Goal: Transaction & Acquisition: Purchase product/service

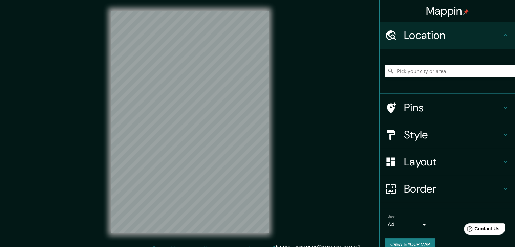
click at [457, 70] on input "Pick your city or area" at bounding box center [450, 71] width 130 height 12
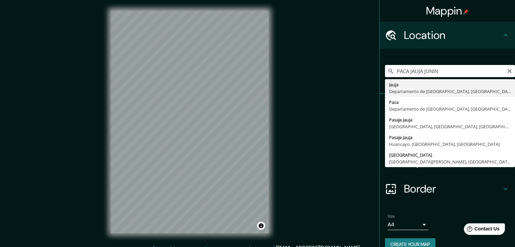
type input "[GEOGRAPHIC_DATA], [GEOGRAPHIC_DATA], [GEOGRAPHIC_DATA]"
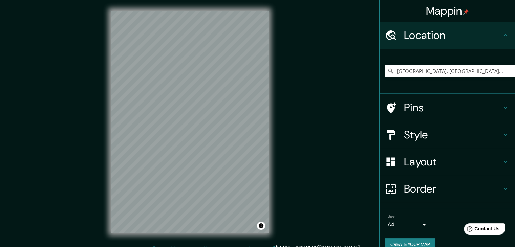
click at [442, 132] on h4 "Style" at bounding box center [453, 135] width 98 height 14
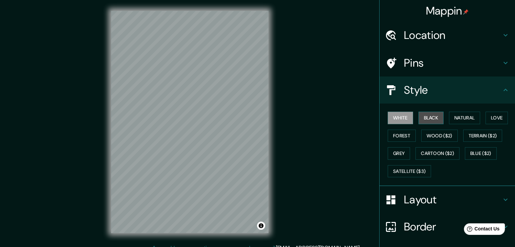
click at [428, 118] on button "Black" at bounding box center [431, 118] width 25 height 13
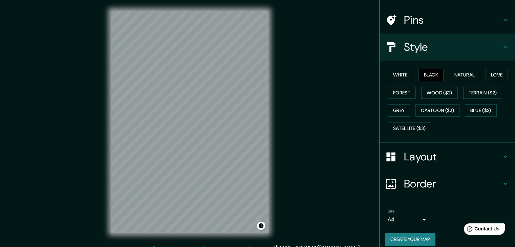
scroll to position [49, 0]
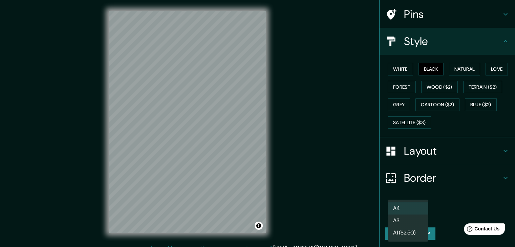
click at [421, 211] on body "Mappin Location [GEOGRAPHIC_DATA], [GEOGRAPHIC_DATA], [GEOGRAPHIC_DATA] Pins St…" at bounding box center [257, 123] width 515 height 247
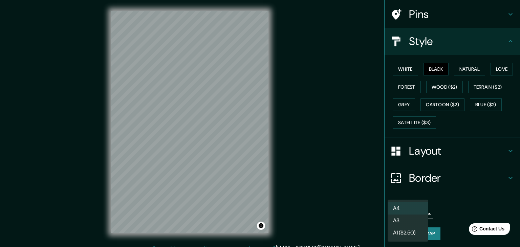
click at [412, 220] on li "A3" at bounding box center [408, 221] width 41 height 12
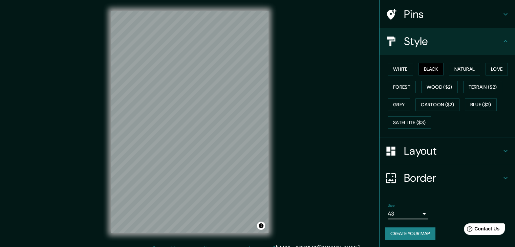
click at [416, 214] on body "Mappin Location [GEOGRAPHIC_DATA], [GEOGRAPHIC_DATA], [GEOGRAPHIC_DATA] Pins St…" at bounding box center [257, 123] width 515 height 247
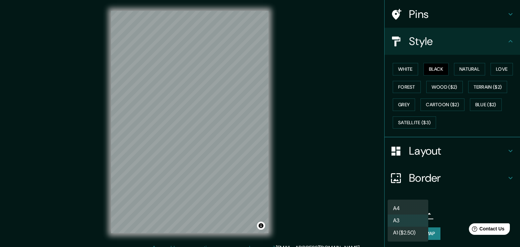
click at [413, 219] on li "A3" at bounding box center [408, 221] width 41 height 12
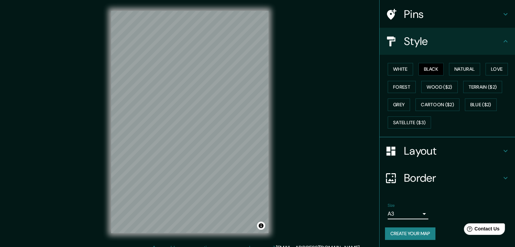
click at [435, 178] on h4 "Border" at bounding box center [453, 178] width 98 height 14
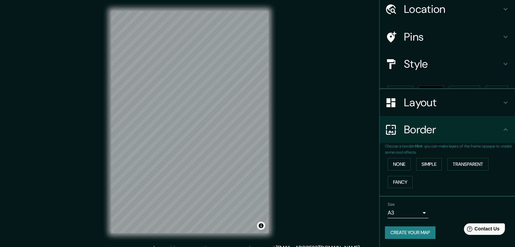
scroll to position [14, 0]
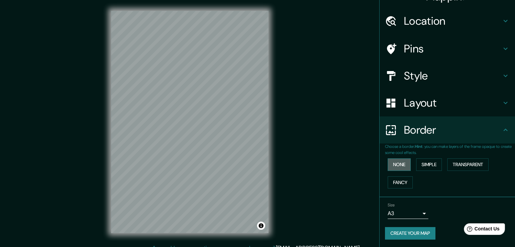
click at [396, 165] on button "None" at bounding box center [399, 165] width 23 height 13
click at [433, 165] on button "Simple" at bounding box center [429, 165] width 26 height 13
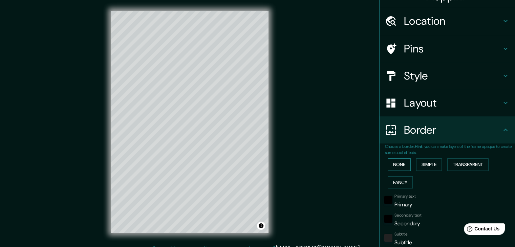
click at [393, 168] on button "None" at bounding box center [399, 165] width 23 height 13
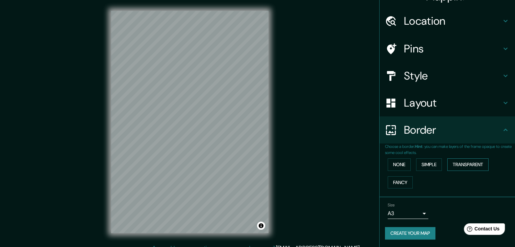
click at [465, 164] on button "Transparent" at bounding box center [468, 165] width 41 height 13
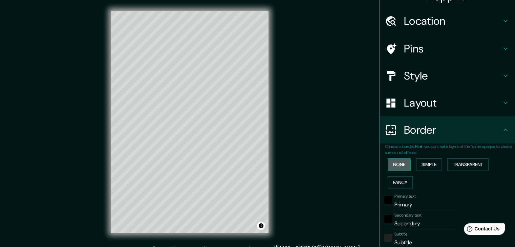
click at [396, 167] on button "None" at bounding box center [399, 165] width 23 height 13
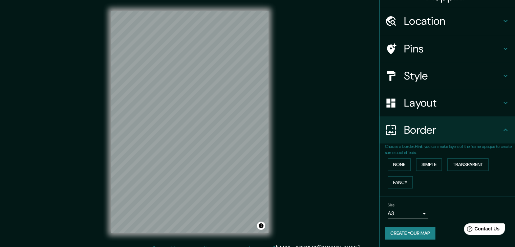
click at [449, 107] on h4 "Layout" at bounding box center [453, 103] width 98 height 14
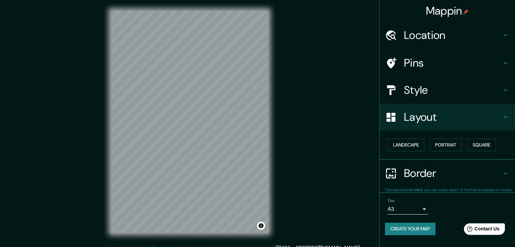
scroll to position [0, 0]
click at [411, 149] on button "Landscape" at bounding box center [406, 145] width 37 height 13
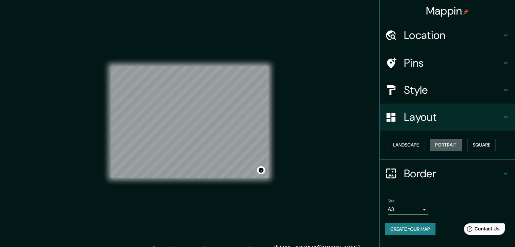
click at [443, 142] on button "Portrait" at bounding box center [446, 145] width 32 height 13
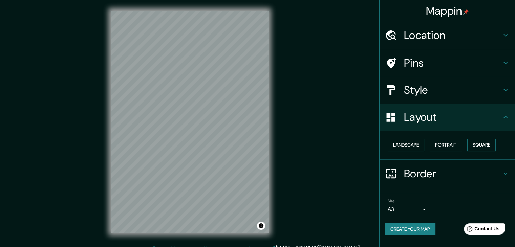
click at [494, 142] on button "Square" at bounding box center [482, 145] width 28 height 13
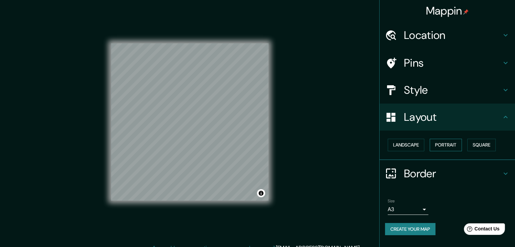
click at [451, 148] on button "Portrait" at bounding box center [446, 145] width 32 height 13
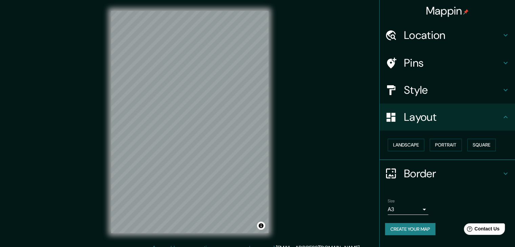
click at [466, 95] on h4 "Style" at bounding box center [453, 90] width 98 height 14
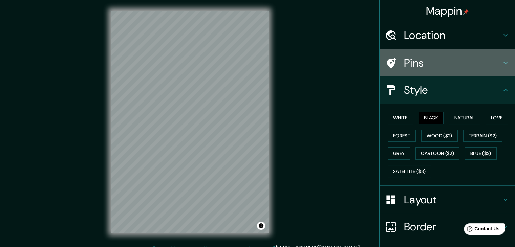
click at [452, 67] on h4 "Pins" at bounding box center [453, 63] width 98 height 14
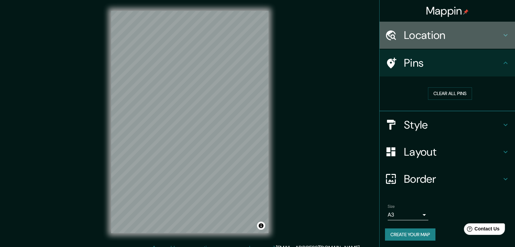
click at [470, 44] on div "Location" at bounding box center [448, 35] width 136 height 27
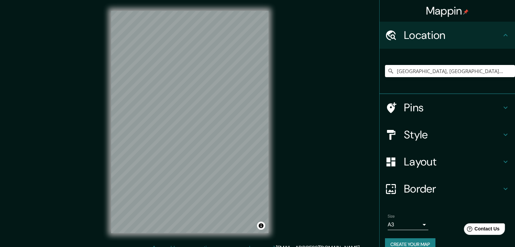
click at [328, 96] on div "Mappin Location [GEOGRAPHIC_DATA], [GEOGRAPHIC_DATA], [GEOGRAPHIC_DATA] Pins St…" at bounding box center [257, 127] width 515 height 255
